Goal: Information Seeking & Learning: Learn about a topic

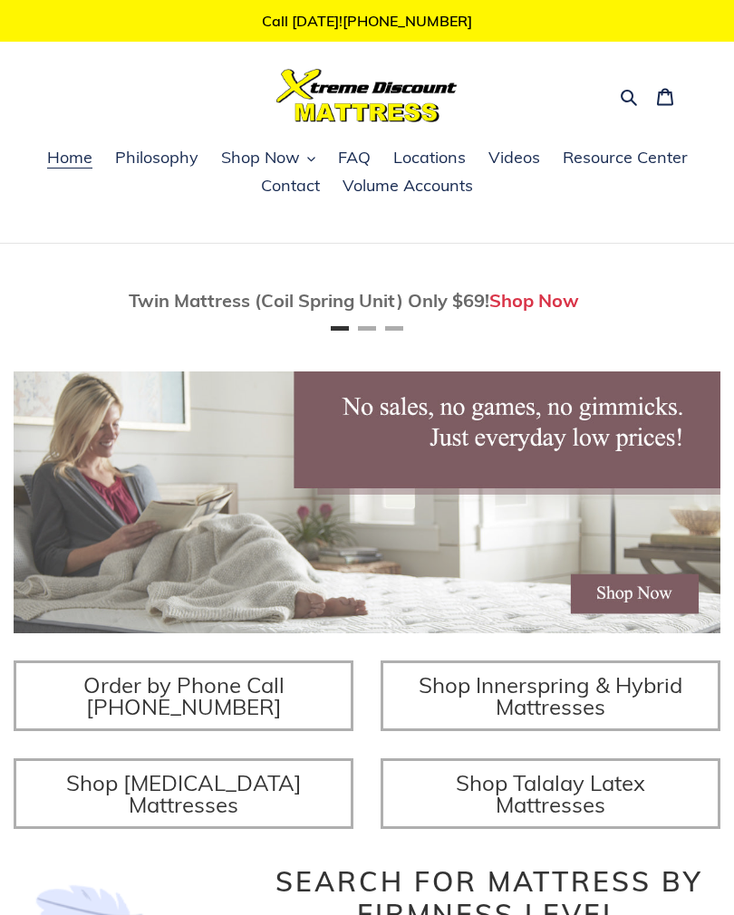
click at [286, 162] on span "Shop Now" at bounding box center [260, 158] width 79 height 22
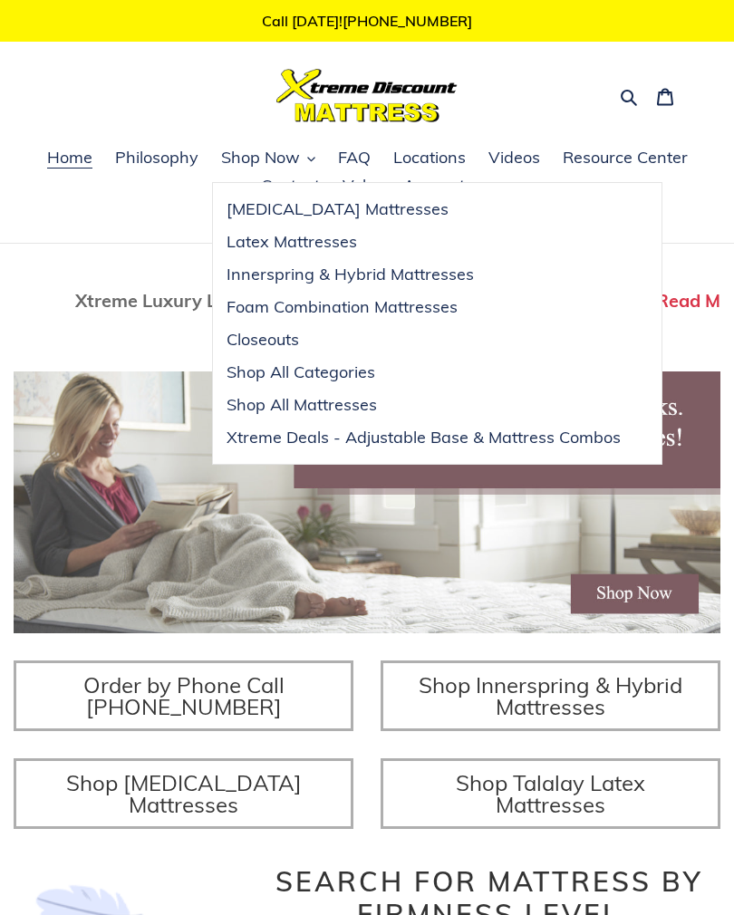
scroll to position [0, 1413]
click at [369, 371] on span "Shop All Categories" at bounding box center [301, 372] width 149 height 22
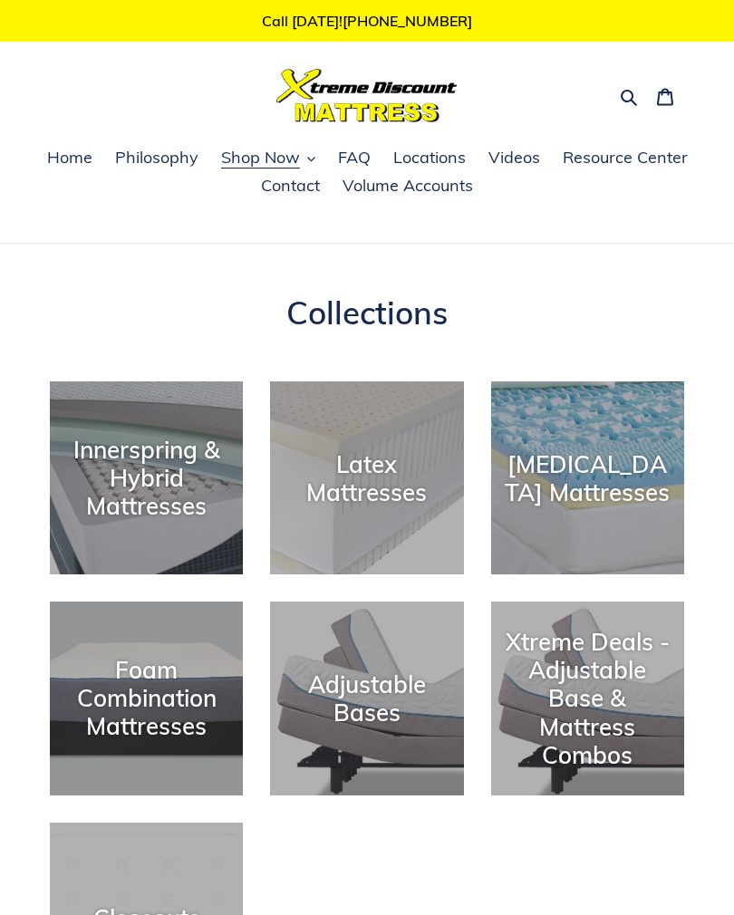
click at [177, 704] on div "Foam Combination Mattresses" at bounding box center [146, 698] width 193 height 85
click at [168, 708] on div "Foam Combination Mattresses" at bounding box center [146, 698] width 193 height 85
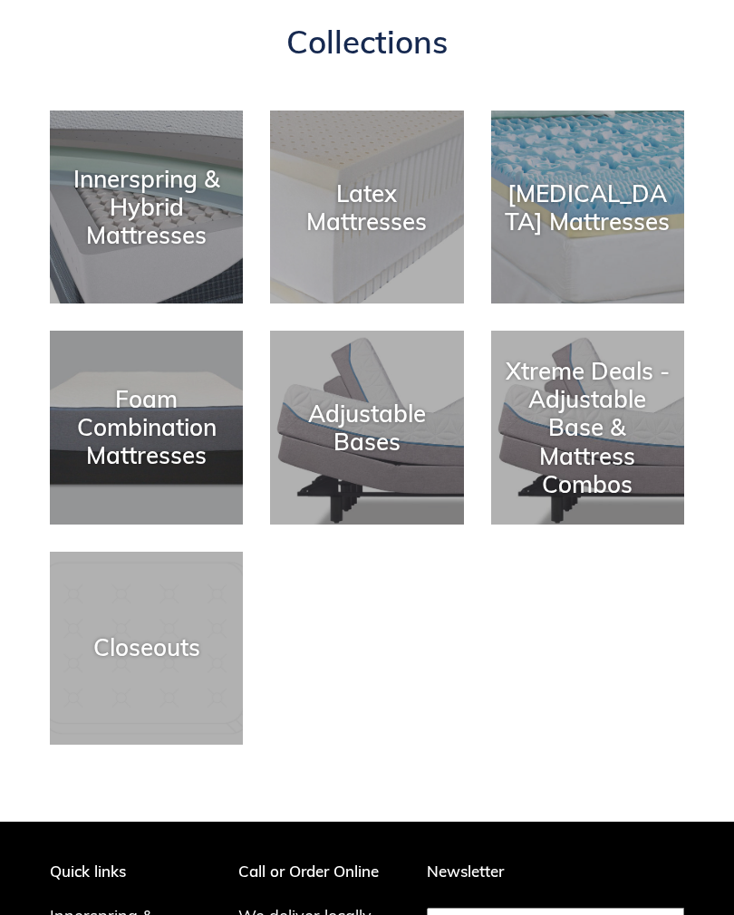
click at [188, 439] on div "Foam Combination Mattresses" at bounding box center [146, 427] width 193 height 85
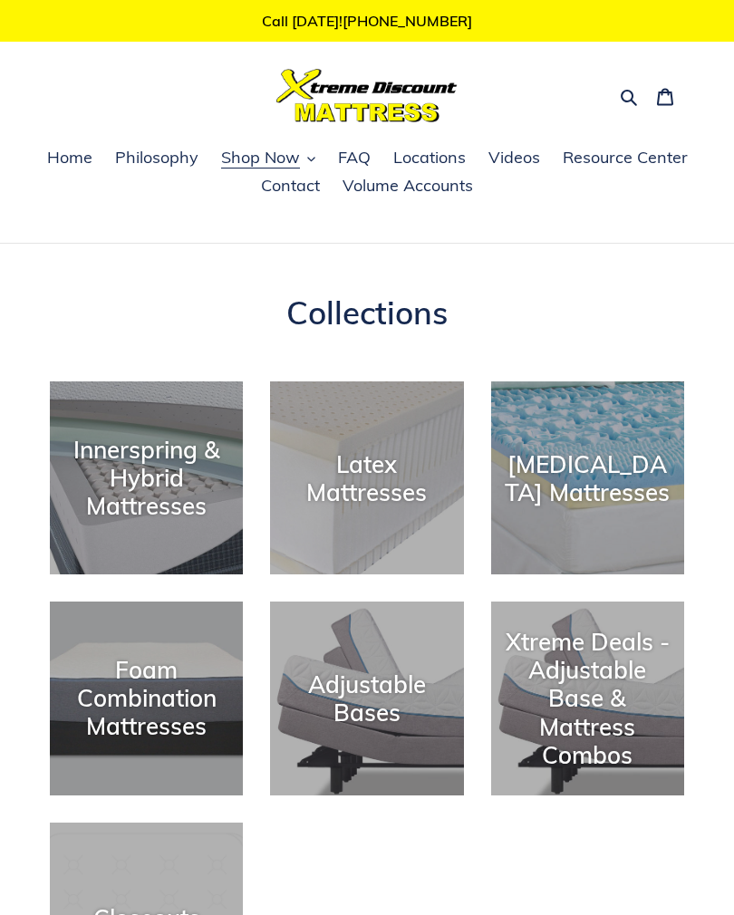
click at [173, 466] on div "Innerspring & Hybrid Mattresses" at bounding box center [146, 478] width 193 height 85
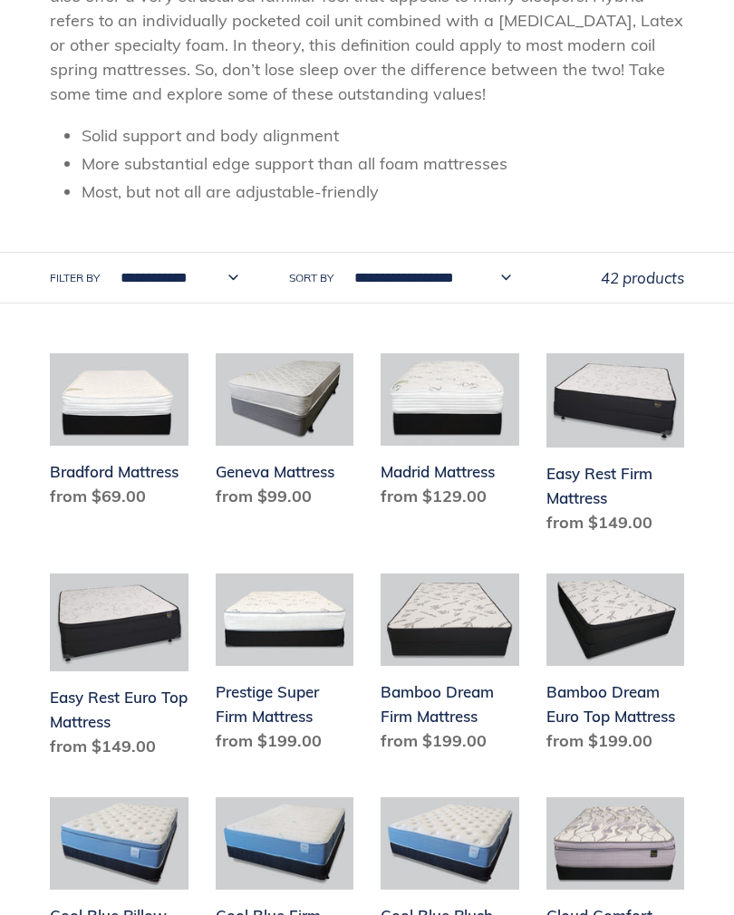
scroll to position [419, 0]
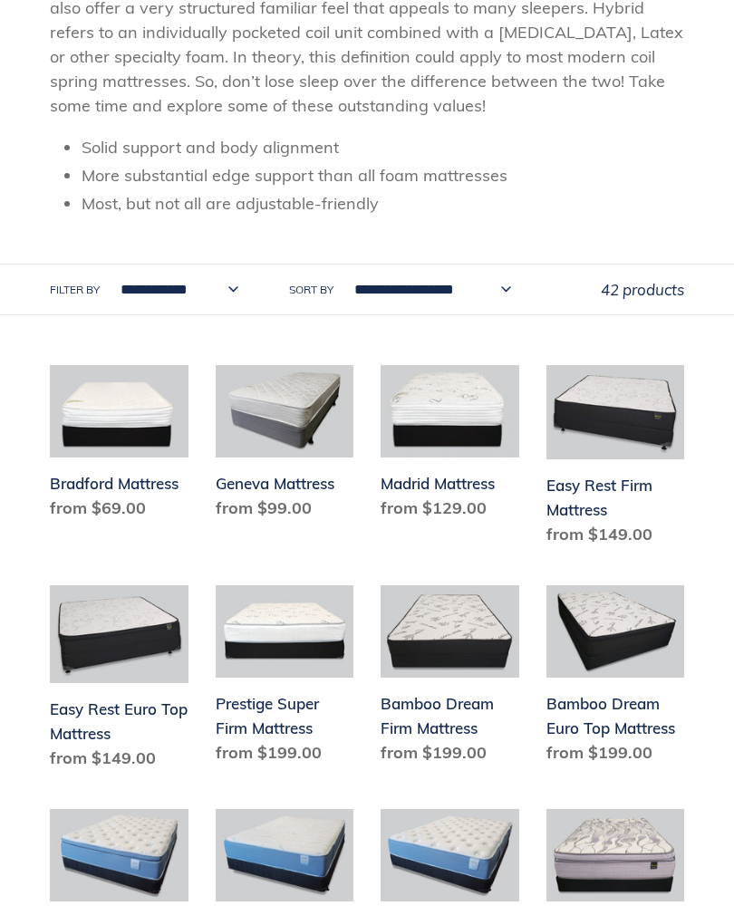
click at [238, 286] on select "**********" at bounding box center [174, 290] width 141 height 50
click at [517, 292] on select "**********" at bounding box center [428, 290] width 180 height 50
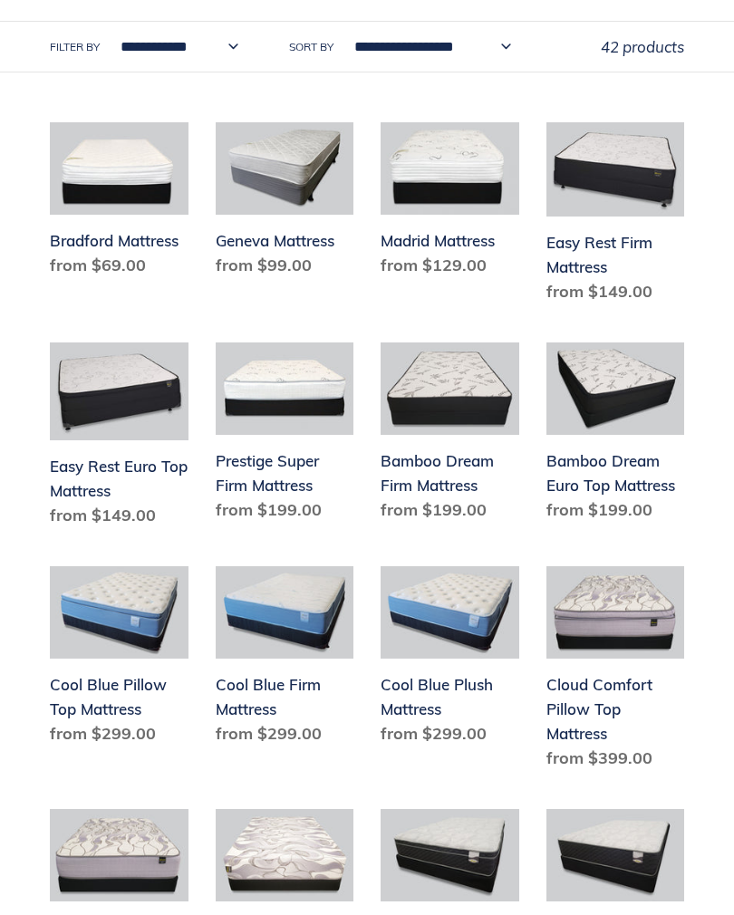
scroll to position [673, 0]
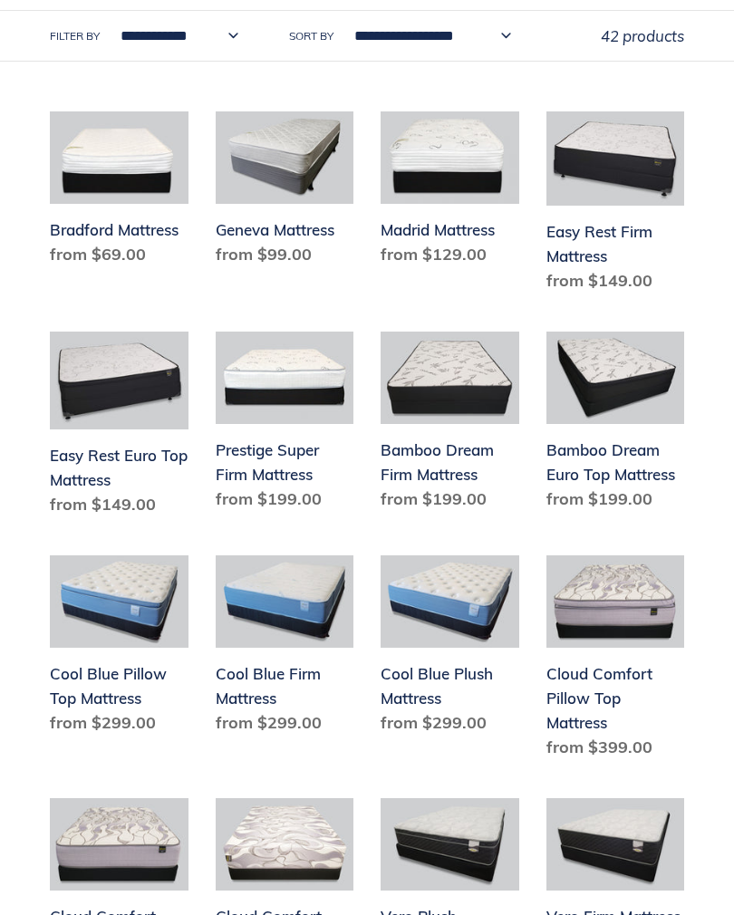
click at [288, 678] on link "Cool Blue Firm Mattress" at bounding box center [285, 648] width 139 height 187
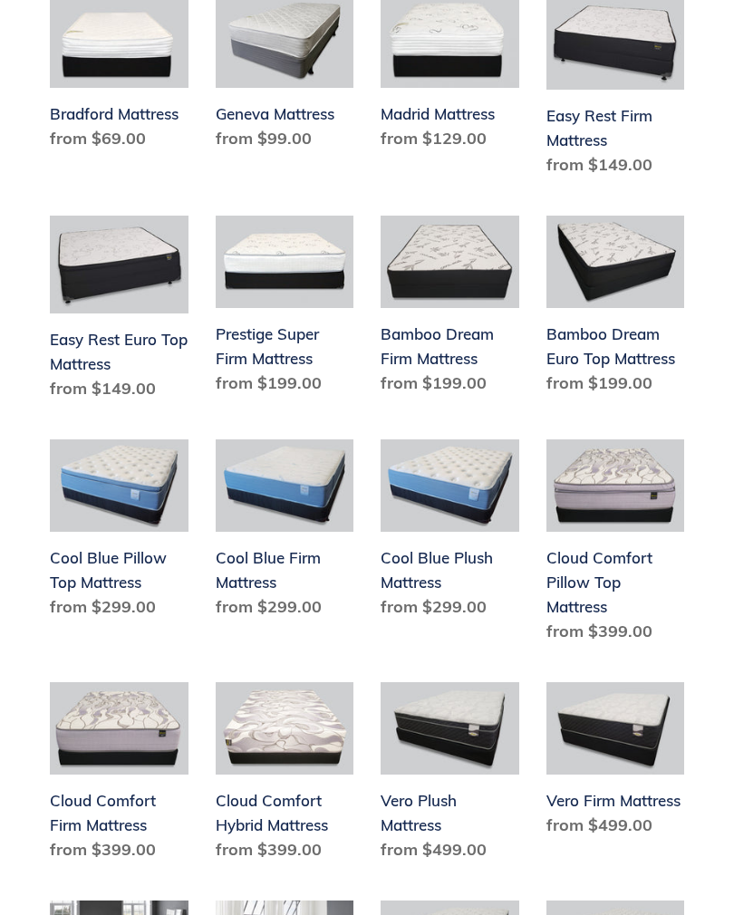
scroll to position [767, 0]
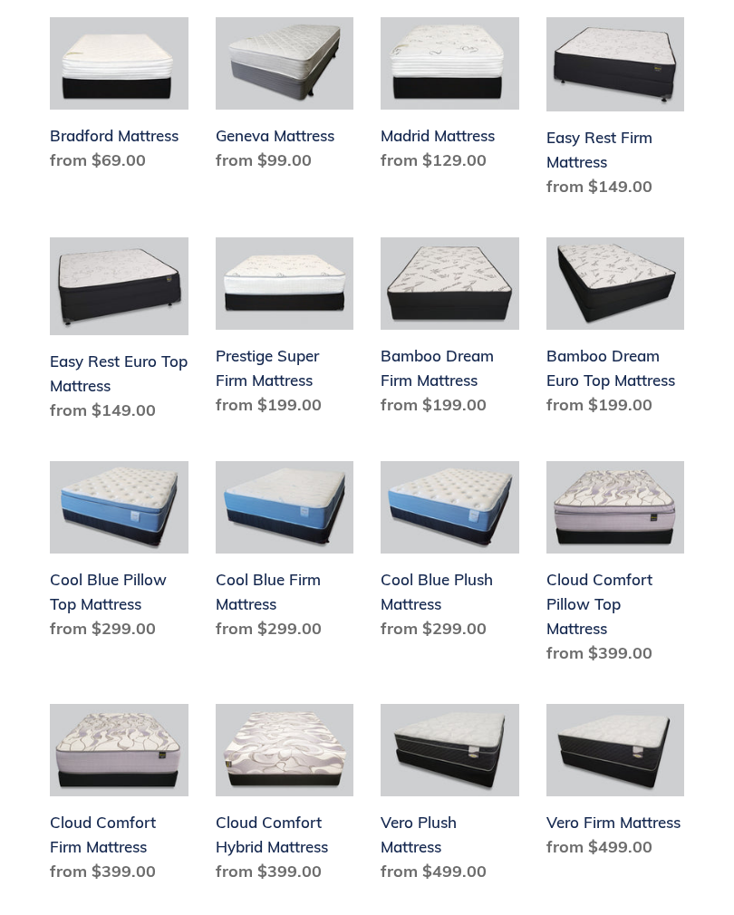
click at [289, 369] on link "Prestige Super Firm Mattress" at bounding box center [285, 330] width 139 height 187
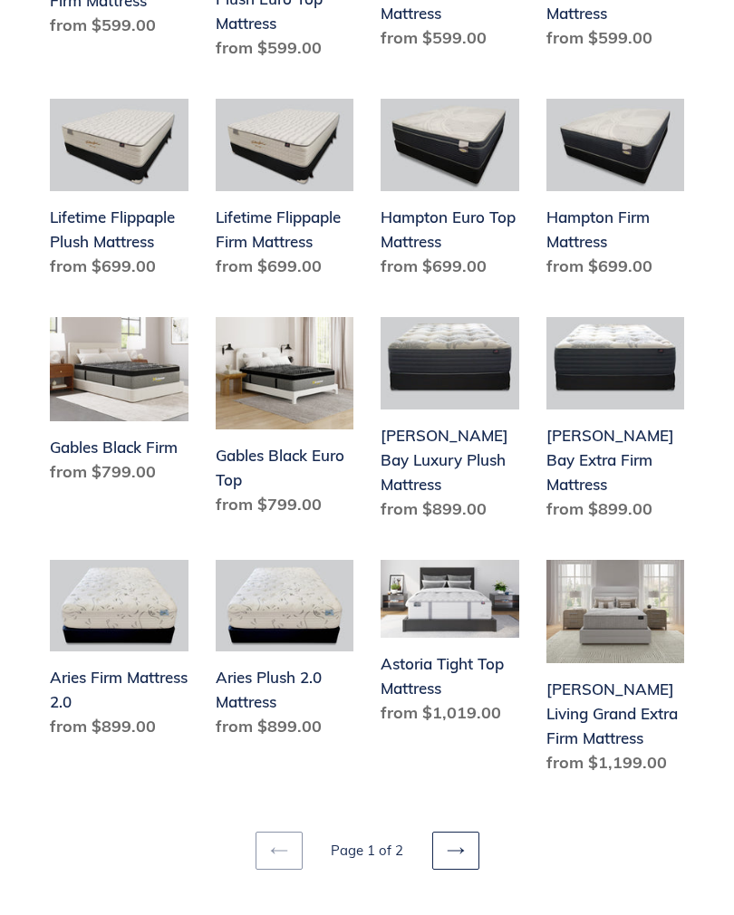
scroll to position [1867, 0]
click at [473, 835] on link "Next page" at bounding box center [455, 851] width 47 height 38
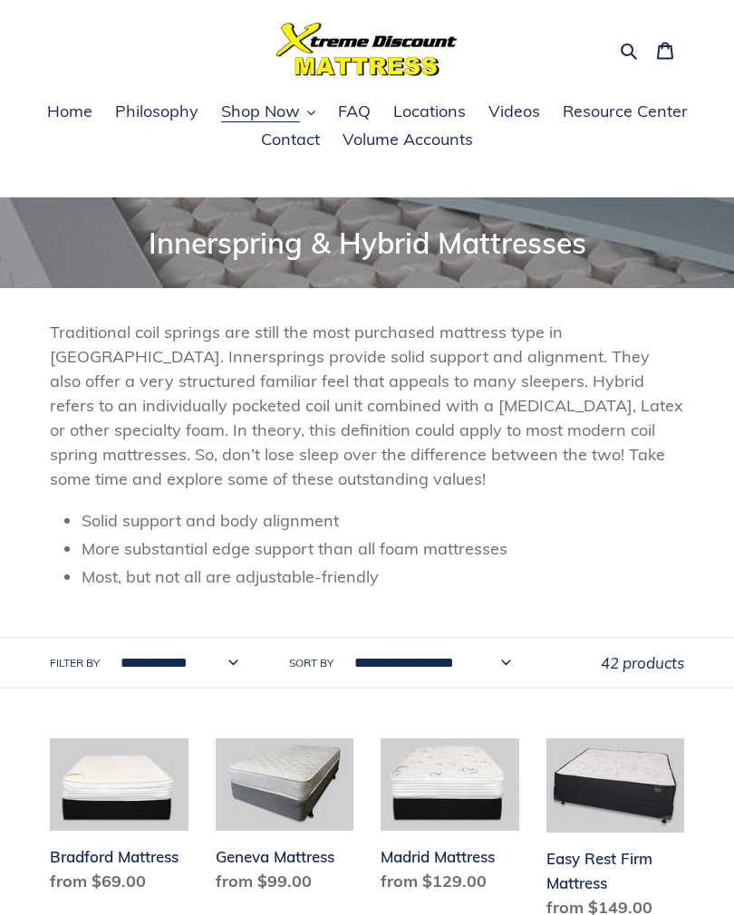
scroll to position [0, 0]
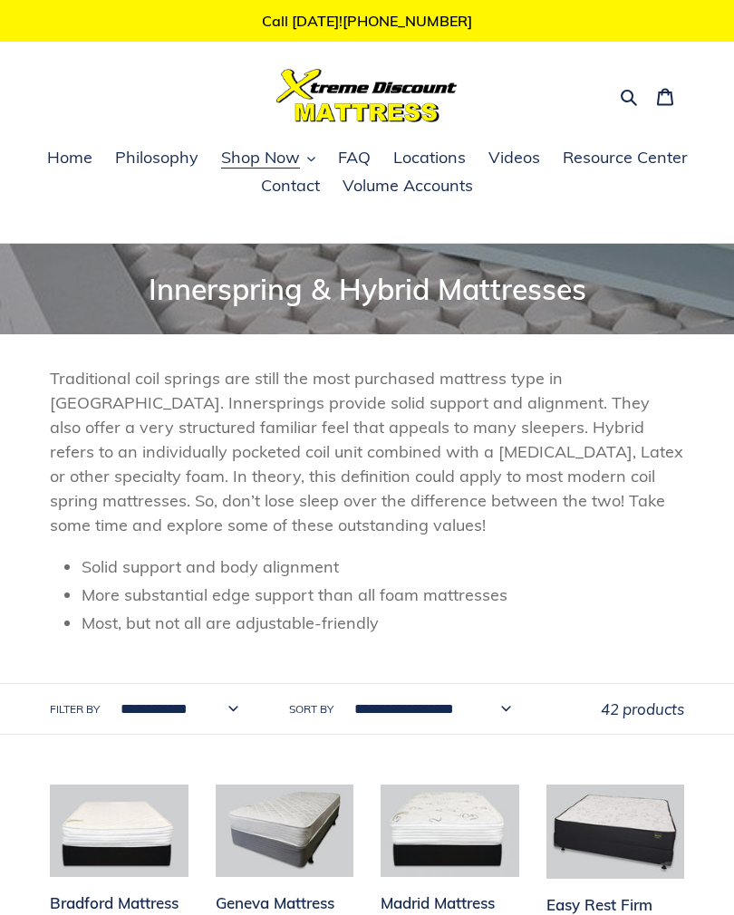
click at [187, 154] on span "Philosophy" at bounding box center [156, 158] width 83 height 22
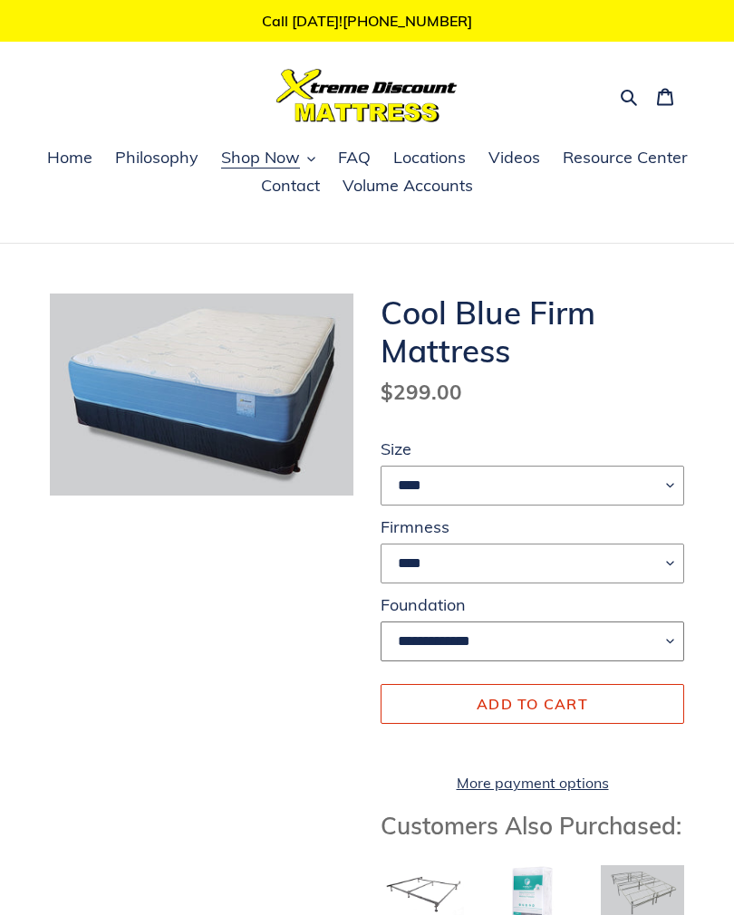
click at [658, 644] on select "**********" at bounding box center [533, 642] width 304 height 40
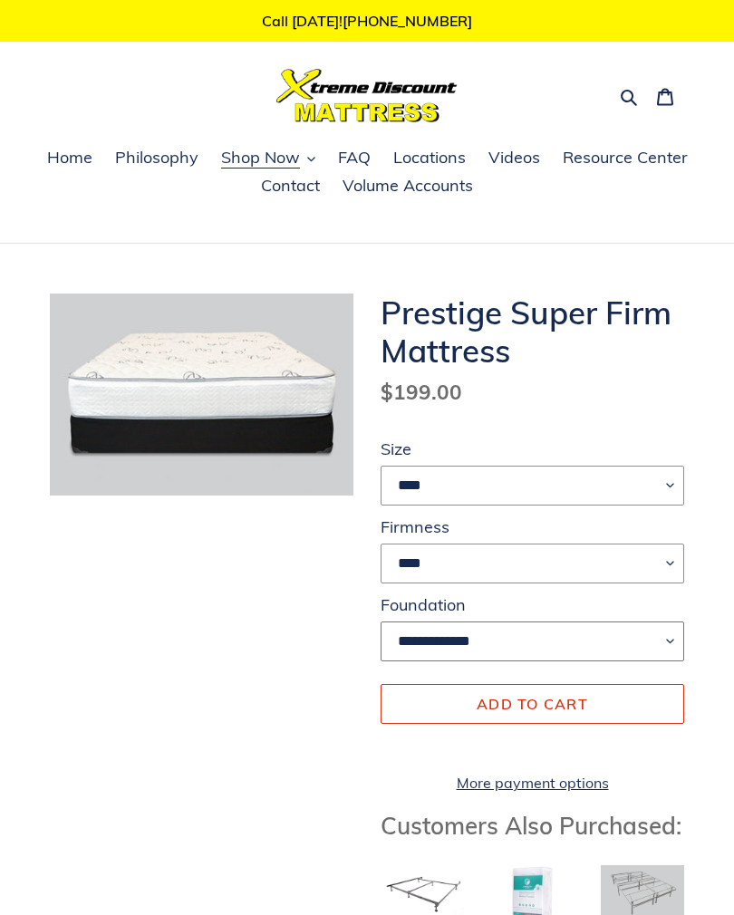
click at [670, 644] on select "**********" at bounding box center [533, 642] width 304 height 40
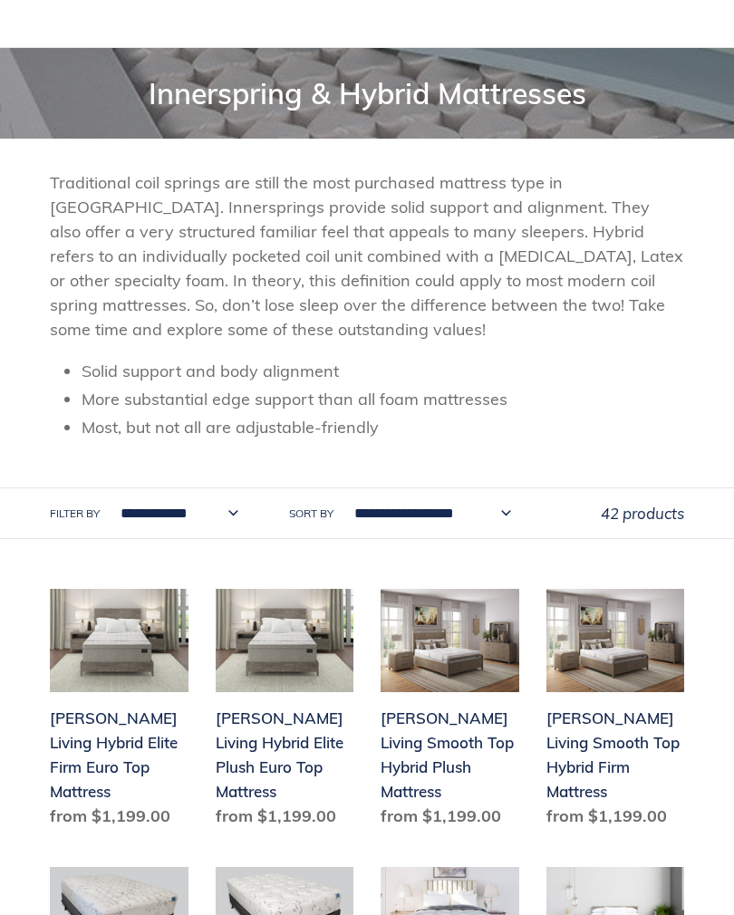
scroll to position [178, 0]
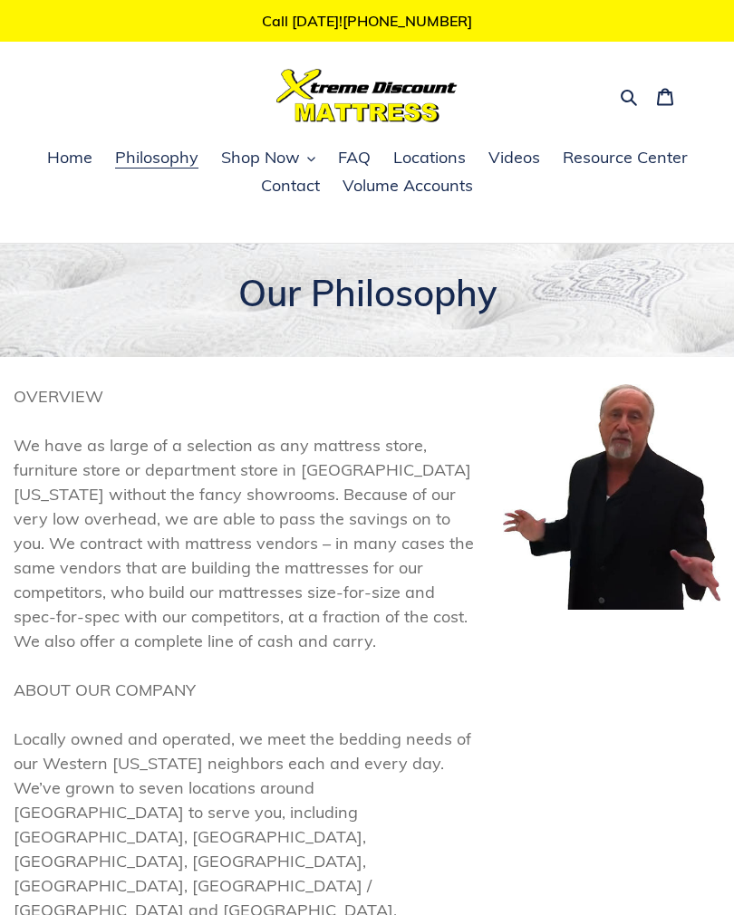
click at [636, 157] on span "Resource Center" at bounding box center [625, 158] width 125 height 22
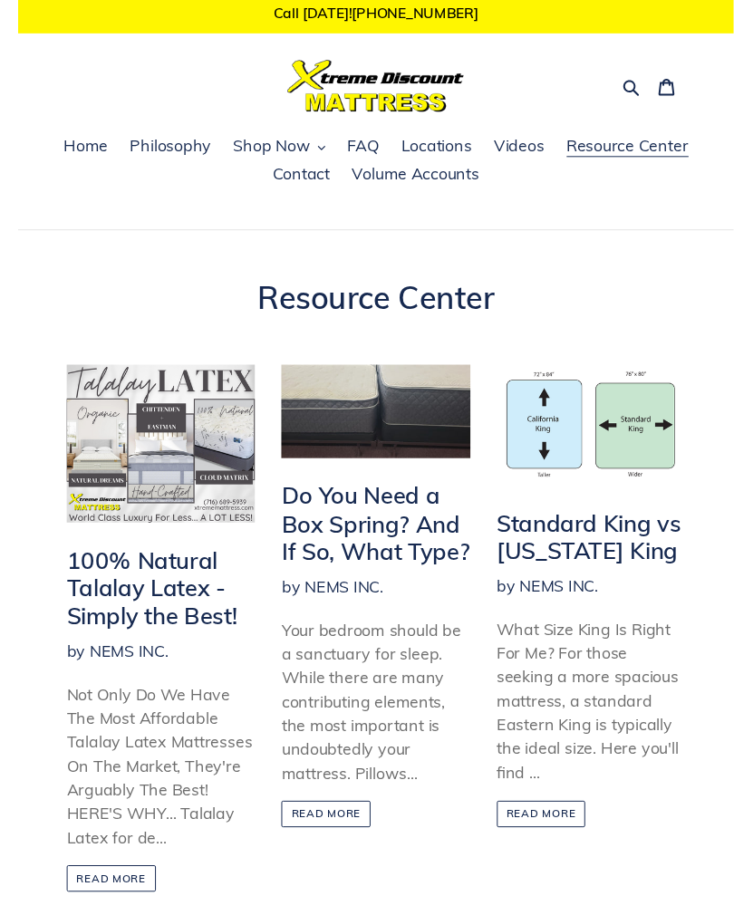
scroll to position [47, 0]
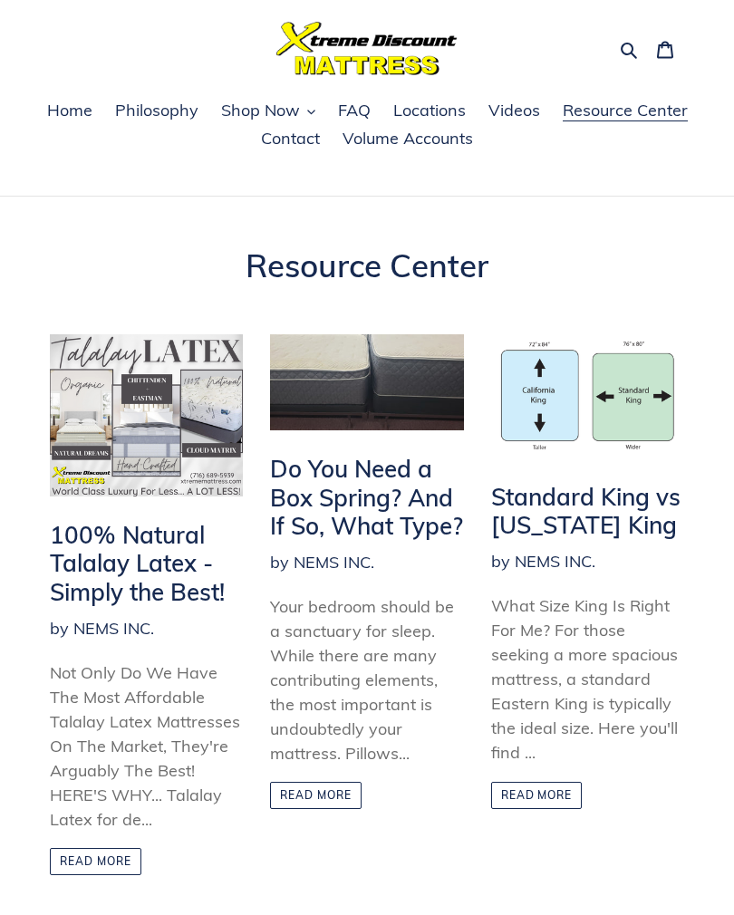
click at [402, 500] on h2 "Do You Need a Box Spring? And If So, What Type?" at bounding box center [366, 497] width 193 height 85
